Goal: Task Accomplishment & Management: Use online tool/utility

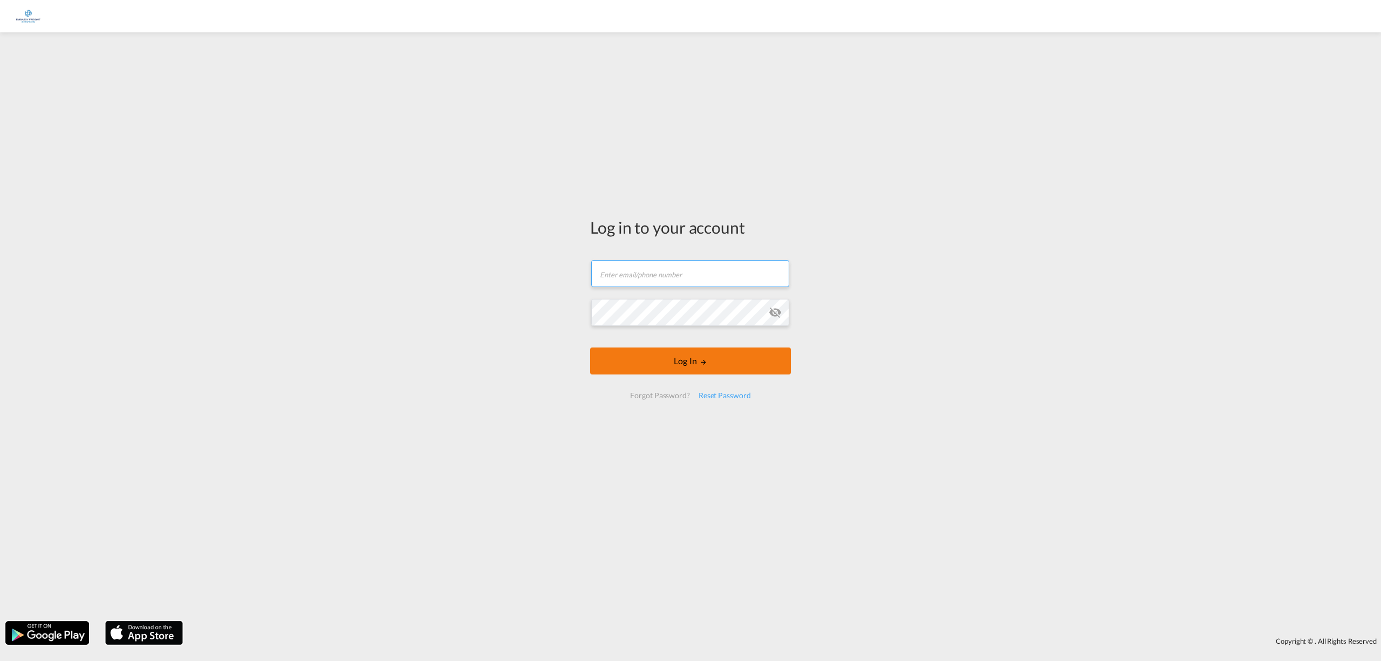
type input "[PERSON_NAME][EMAIL_ADDRESS][DOMAIN_NAME]"
click at [702, 372] on button "Log In" at bounding box center [690, 360] width 201 height 27
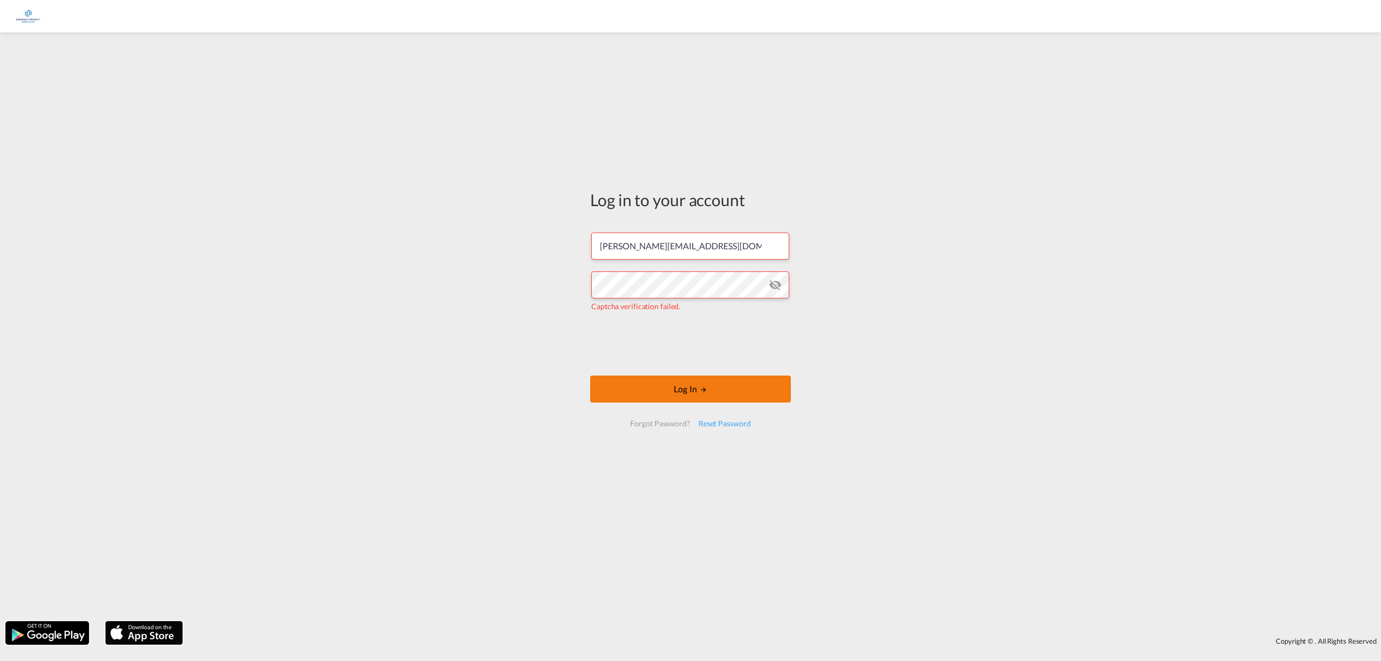
click at [673, 385] on button "Log In" at bounding box center [690, 388] width 201 height 27
